Goal: Task Accomplishment & Management: Manage account settings

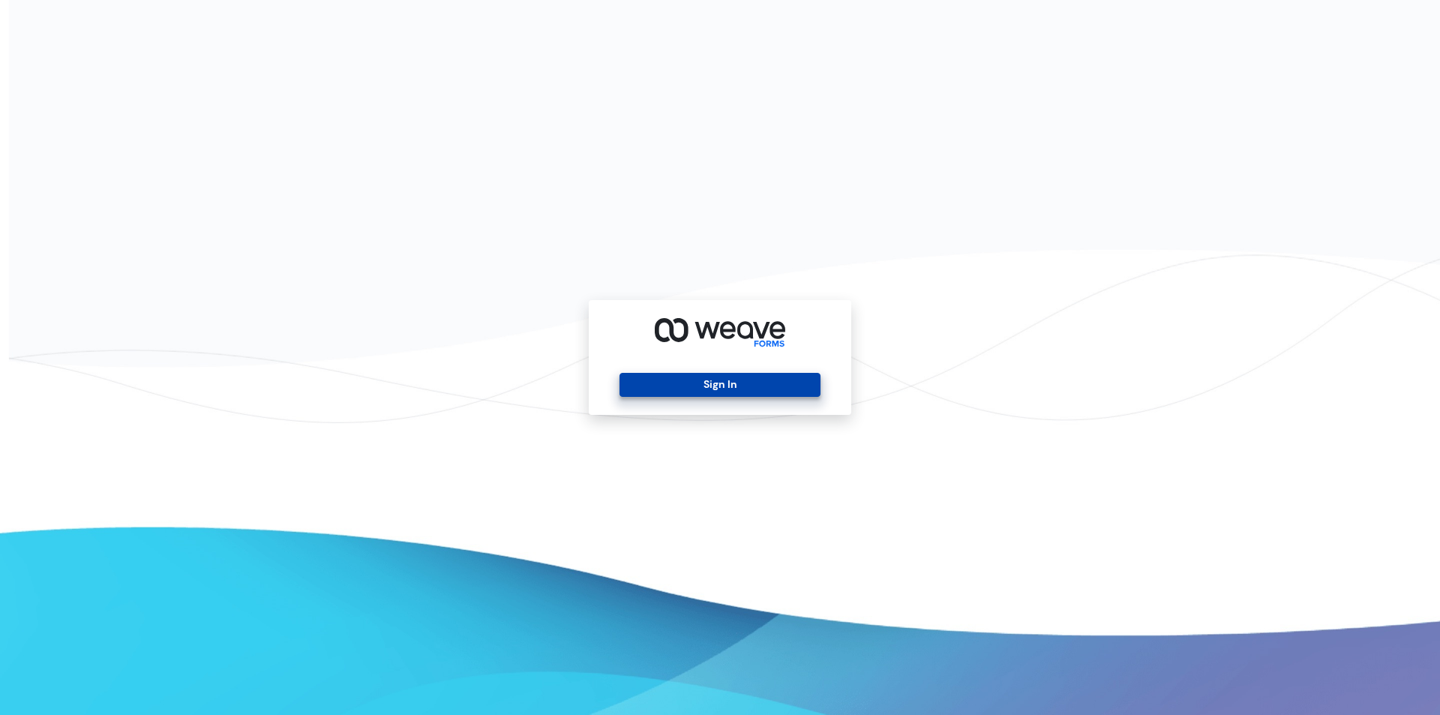
click at [728, 382] on button "Sign In" at bounding box center [720, 385] width 200 height 24
